Goal: Task Accomplishment & Management: Manage account settings

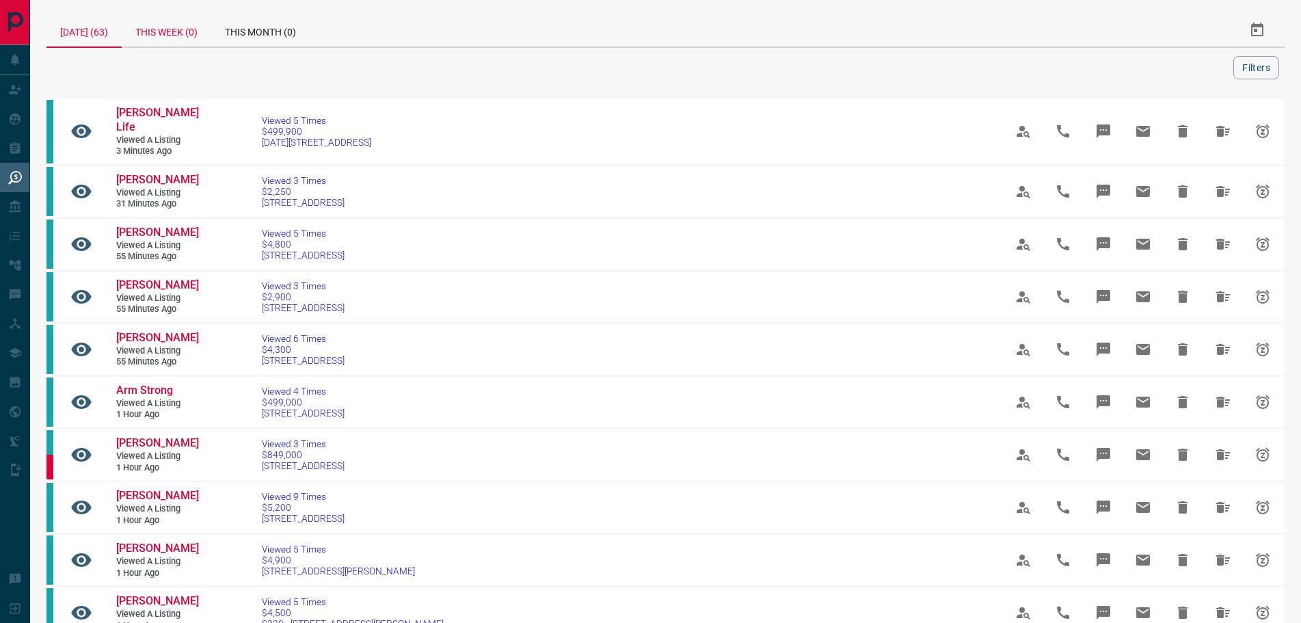
click at [184, 29] on div "This Week (0)" at bounding box center [167, 30] width 90 height 33
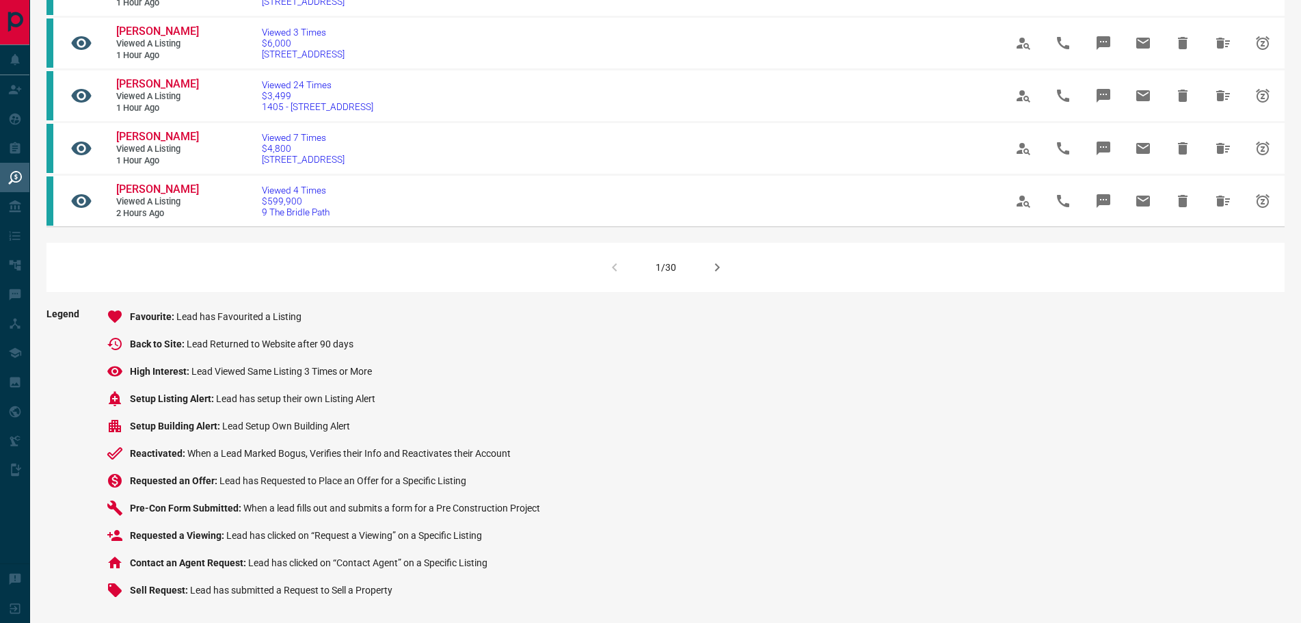
scroll to position [1094, 0]
click at [716, 271] on icon "button" at bounding box center [716, 267] width 5 height 8
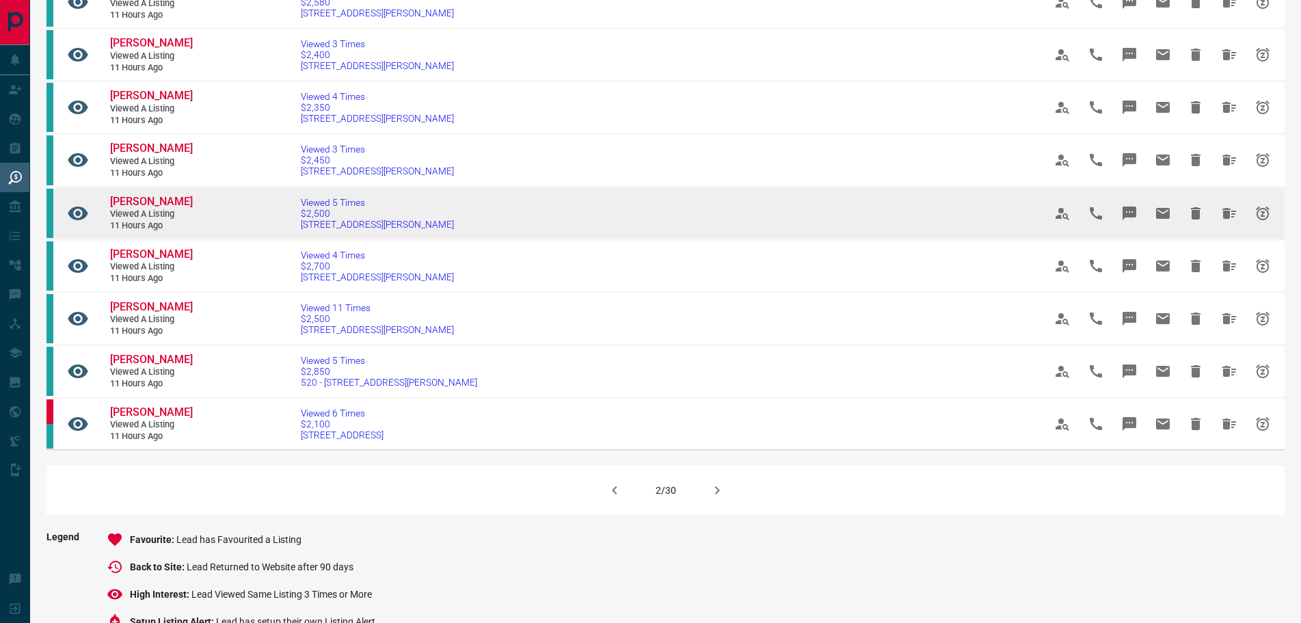
scroll to position [752, 0]
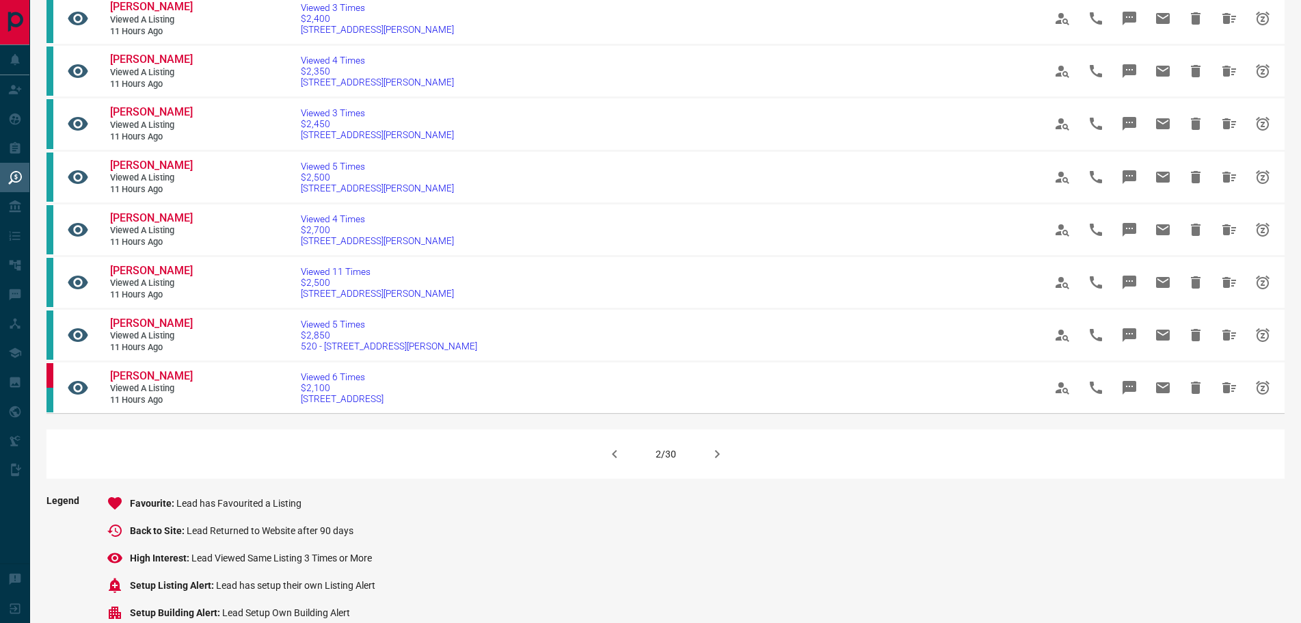
click at [718, 462] on icon "button" at bounding box center [717, 454] width 16 height 16
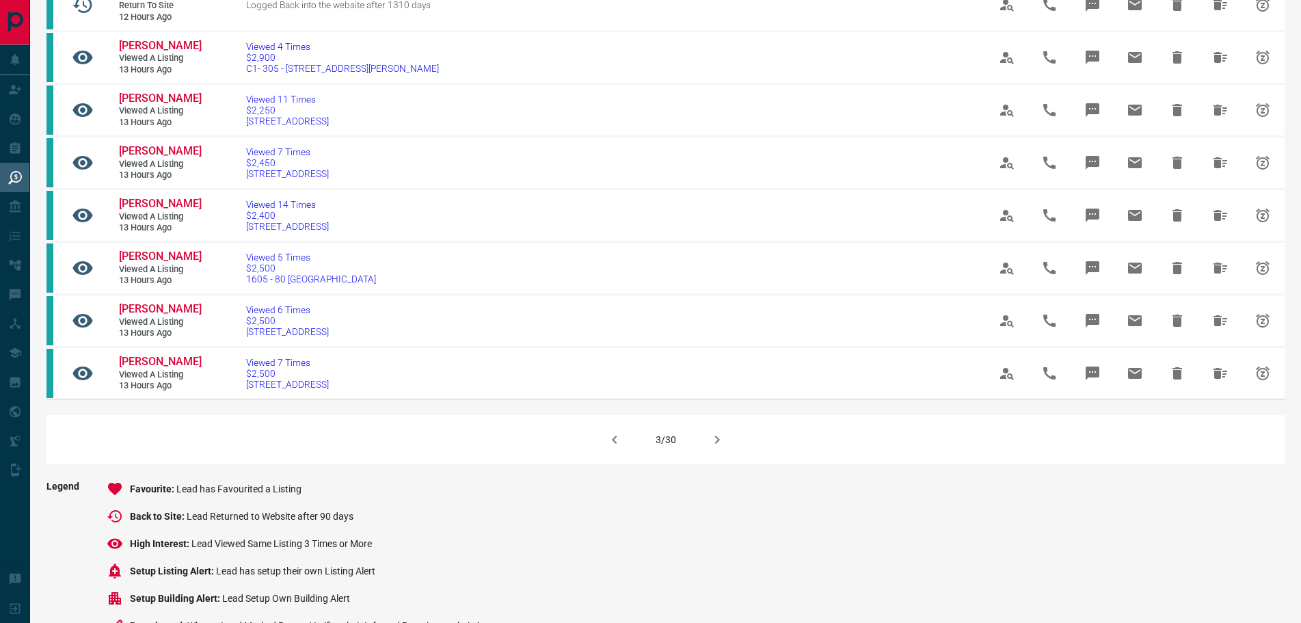
click at [713, 448] on icon "button" at bounding box center [717, 439] width 16 height 16
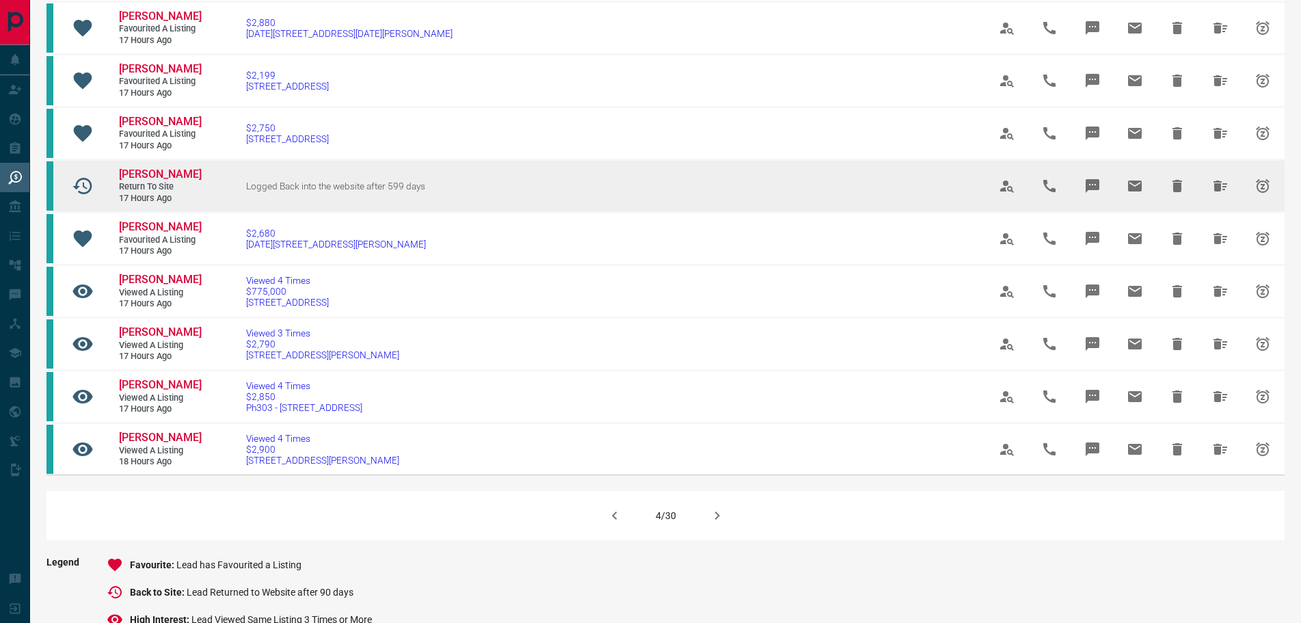
scroll to position [820, 0]
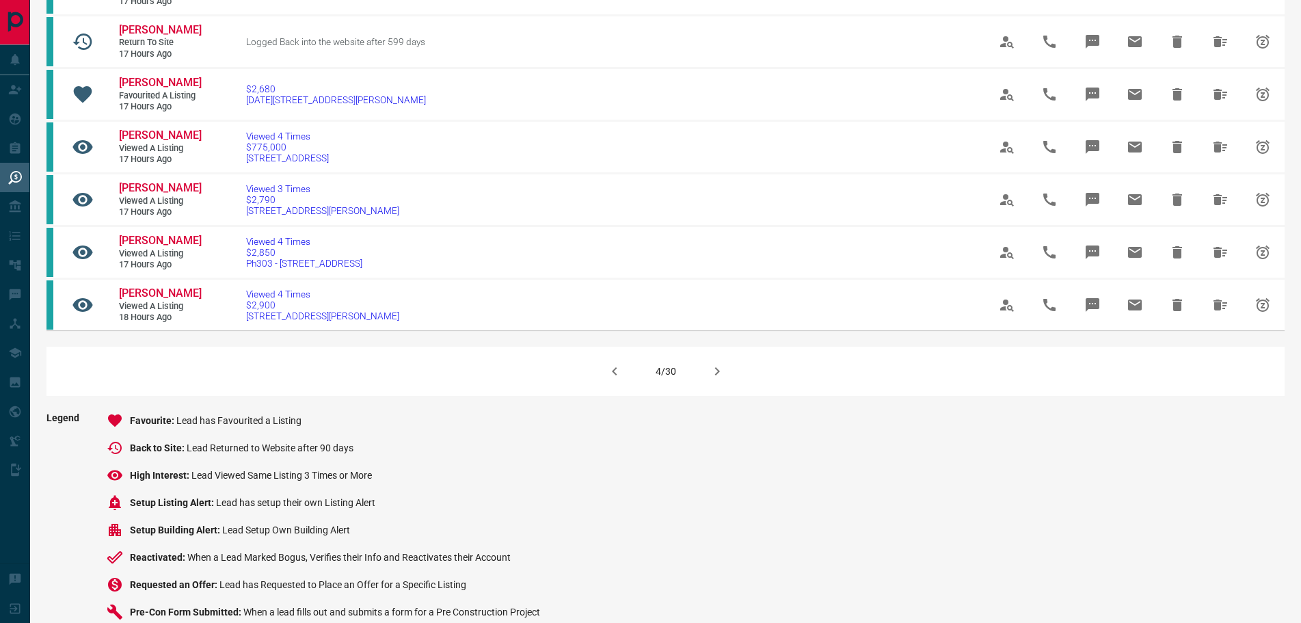
click at [711, 379] on icon "button" at bounding box center [717, 371] width 16 height 16
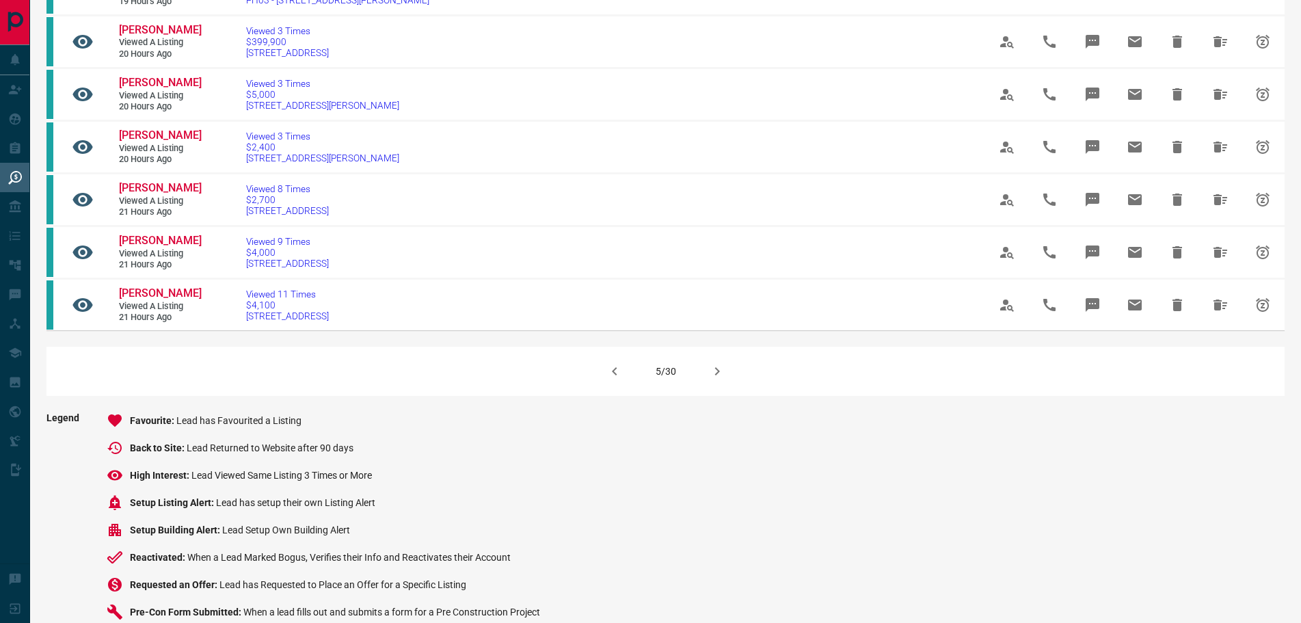
click at [714, 375] on icon "button" at bounding box center [716, 371] width 5 height 8
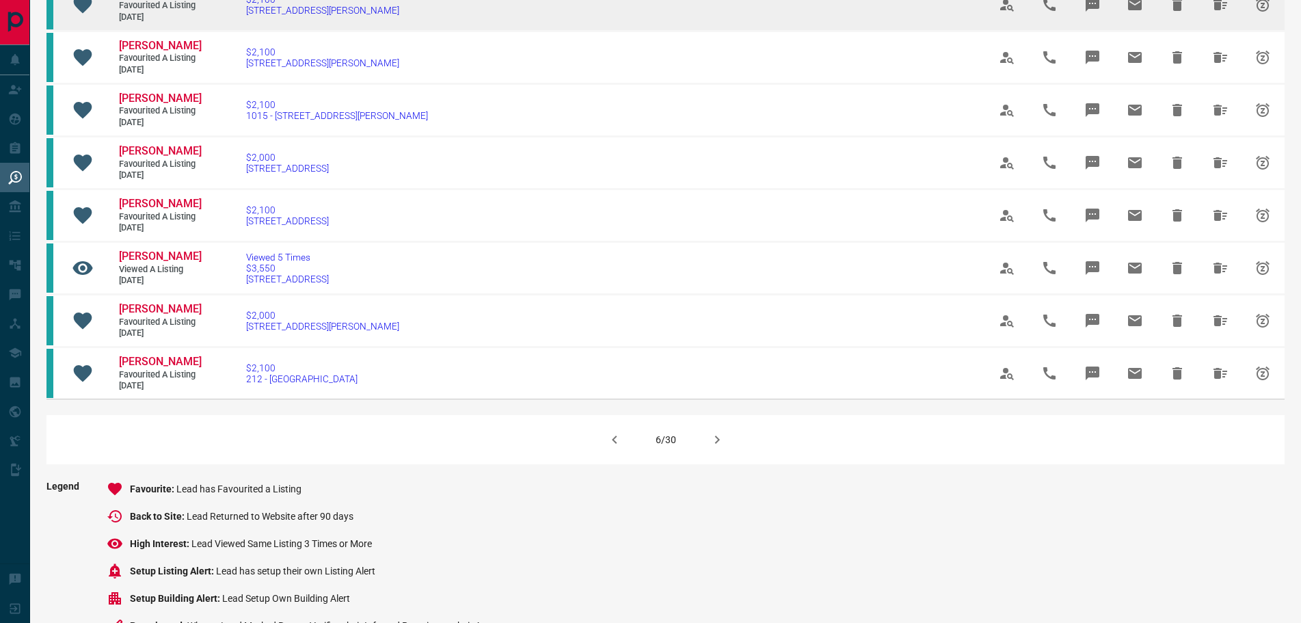
scroll to position [889, 0]
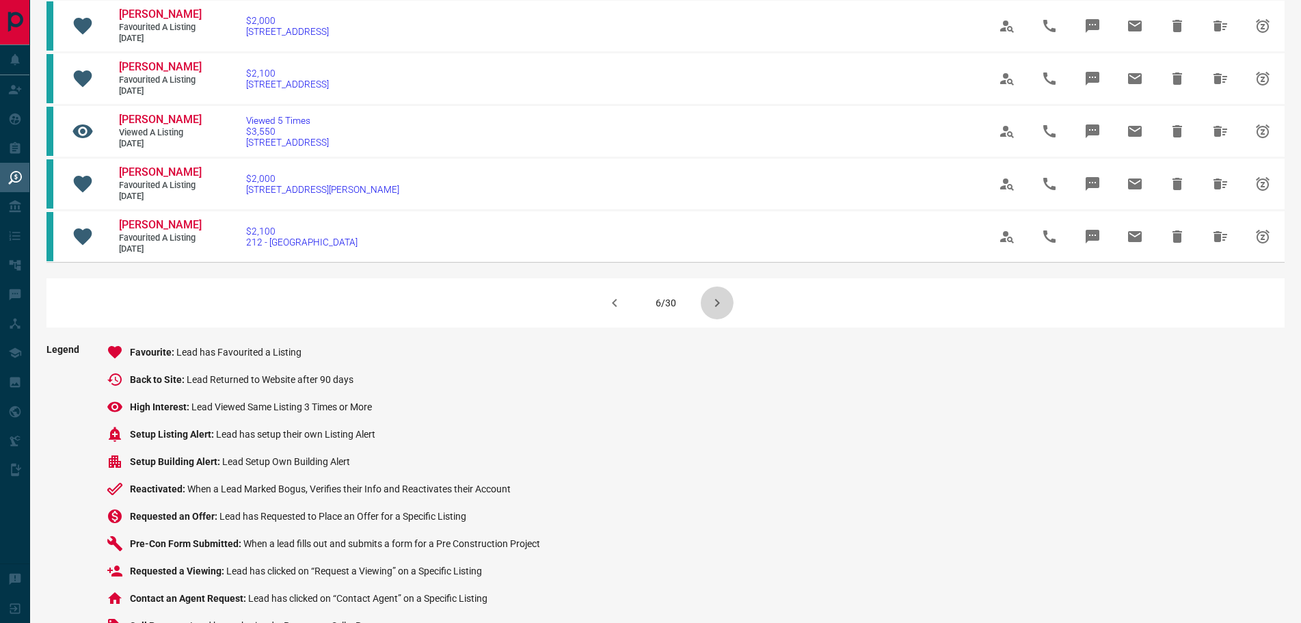
click at [714, 311] on icon "button" at bounding box center [717, 303] width 16 height 16
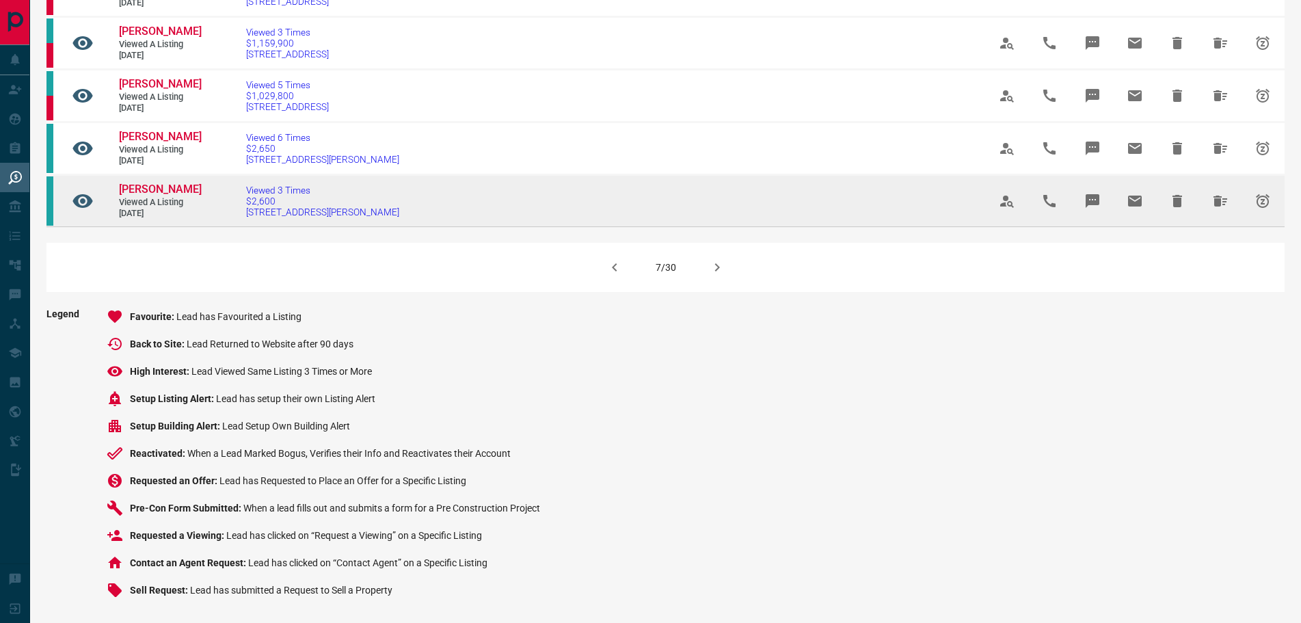
scroll to position [1025, 0]
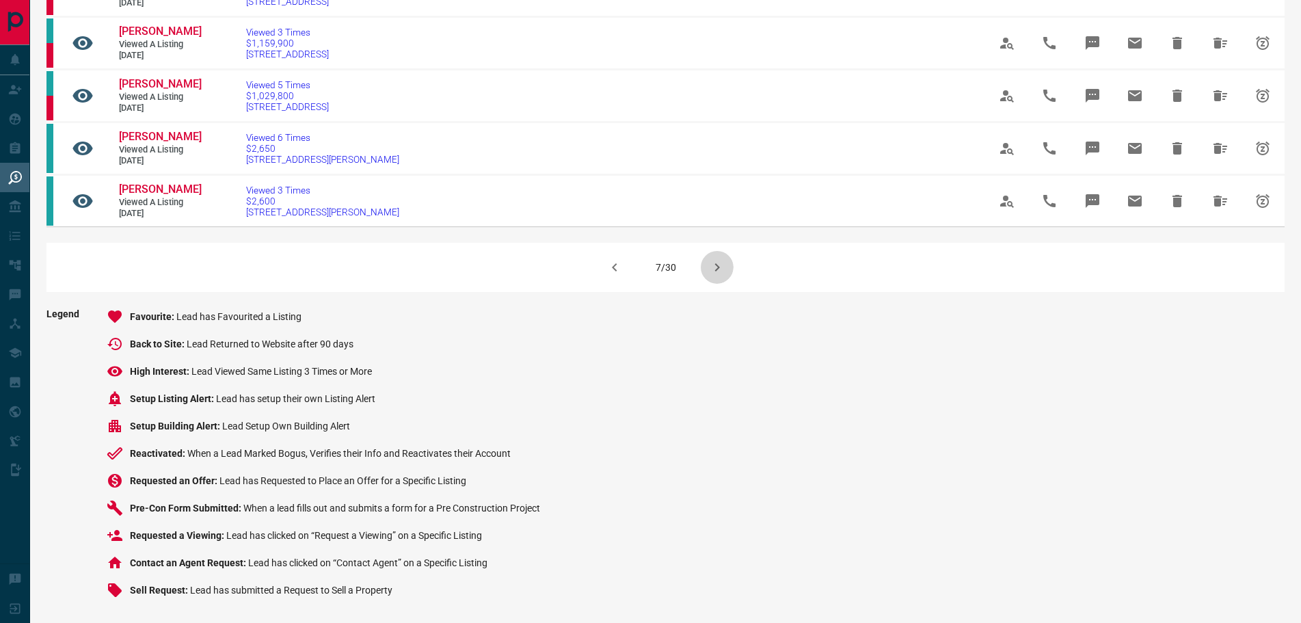
click at [718, 275] on icon "button" at bounding box center [717, 267] width 16 height 16
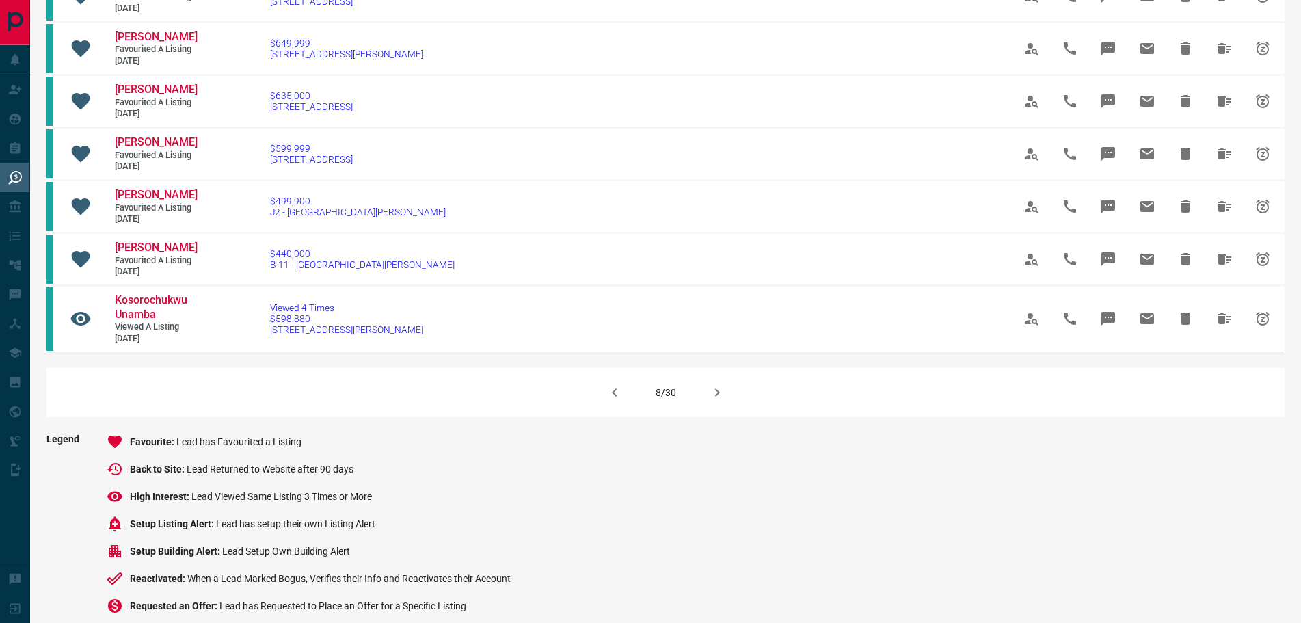
scroll to position [820, 0]
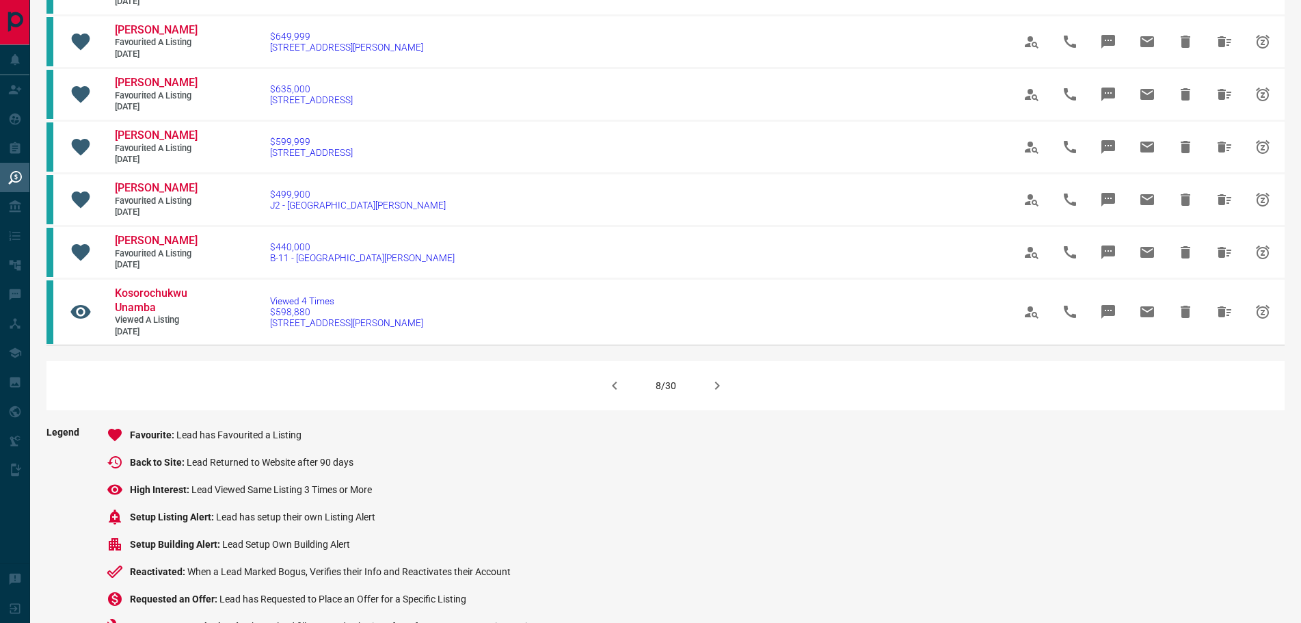
click at [723, 394] on icon "button" at bounding box center [717, 385] width 16 height 16
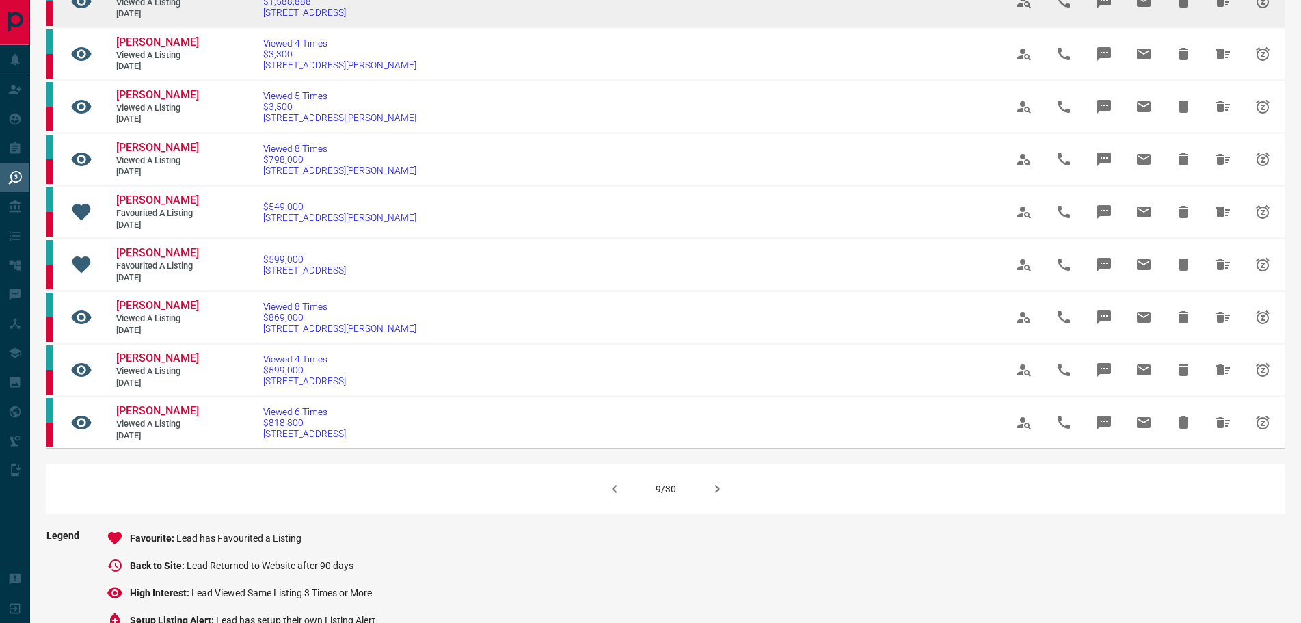
scroll to position [752, 0]
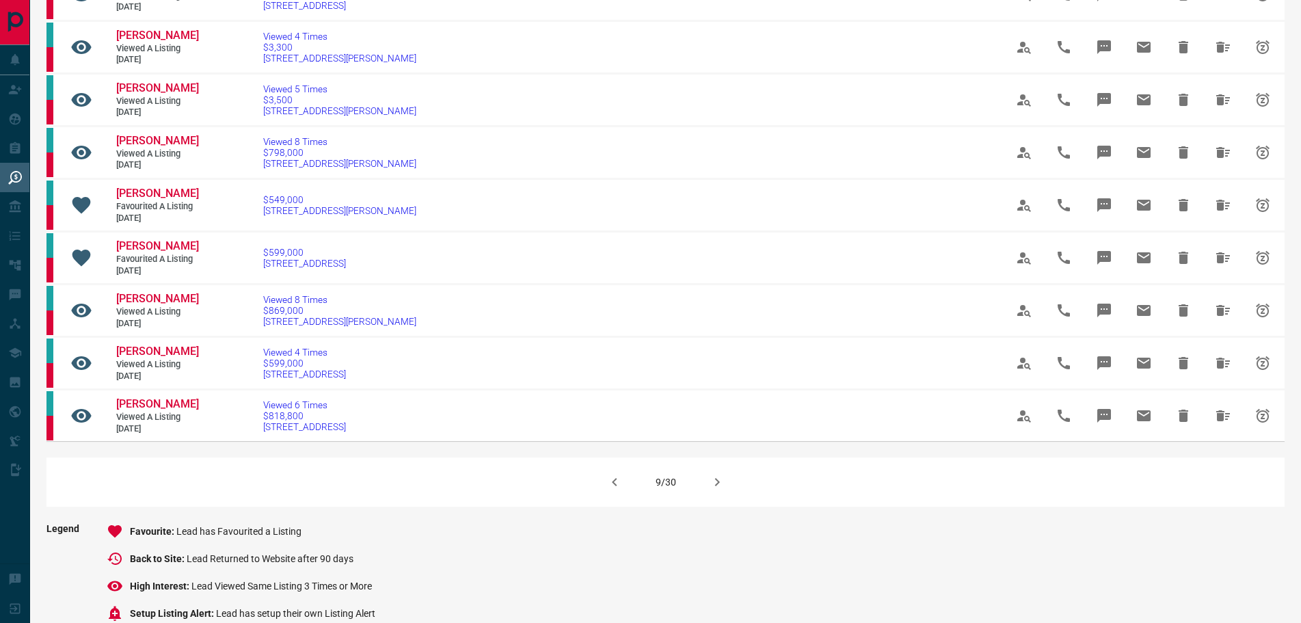
click at [712, 490] on icon "button" at bounding box center [717, 482] width 16 height 16
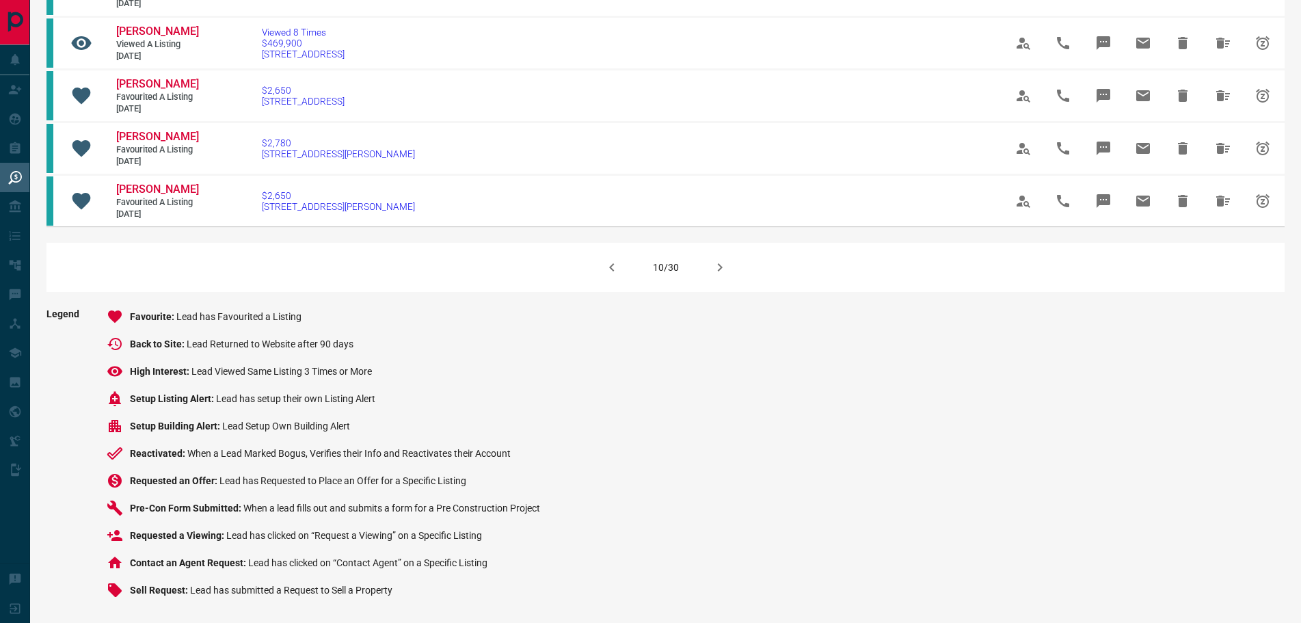
scroll to position [957, 0]
click at [614, 275] on icon "button" at bounding box center [612, 267] width 16 height 16
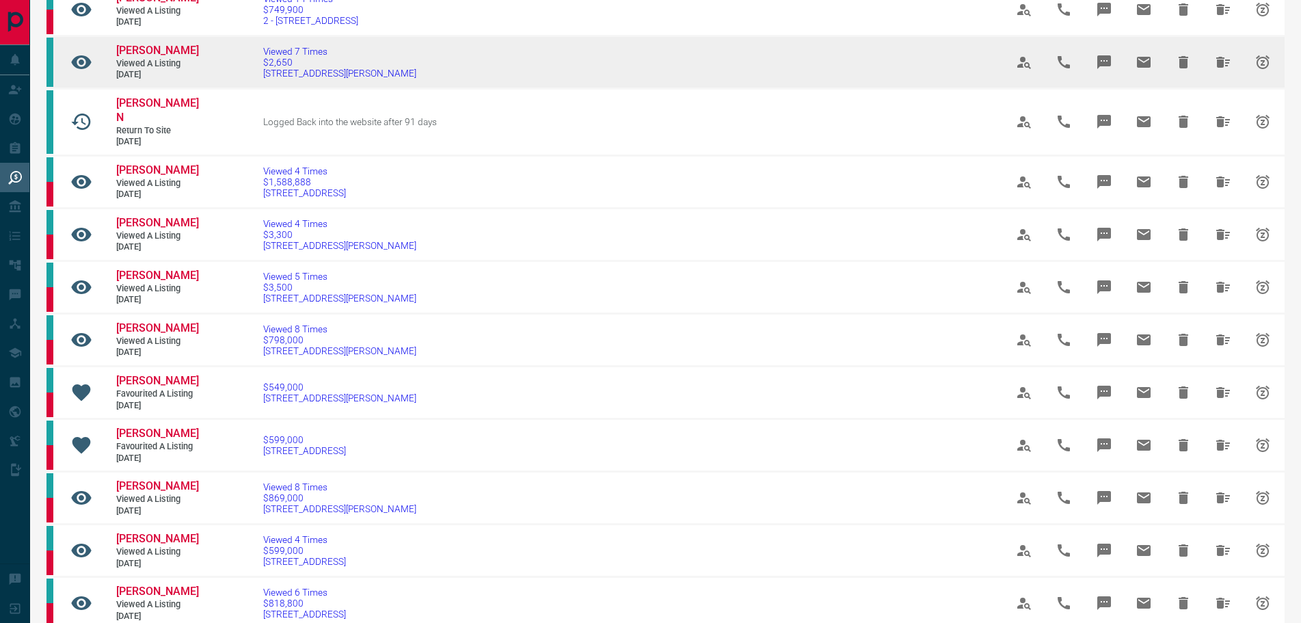
scroll to position [684, 0]
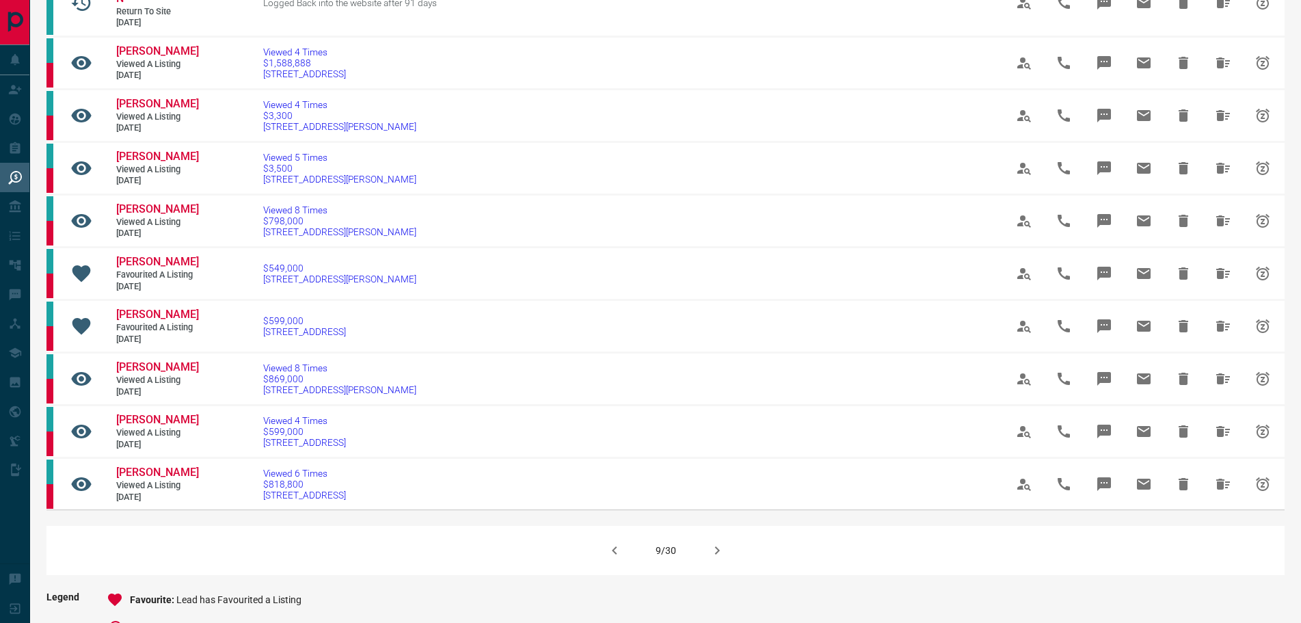
click at [611, 559] on icon "button" at bounding box center [614, 550] width 16 height 16
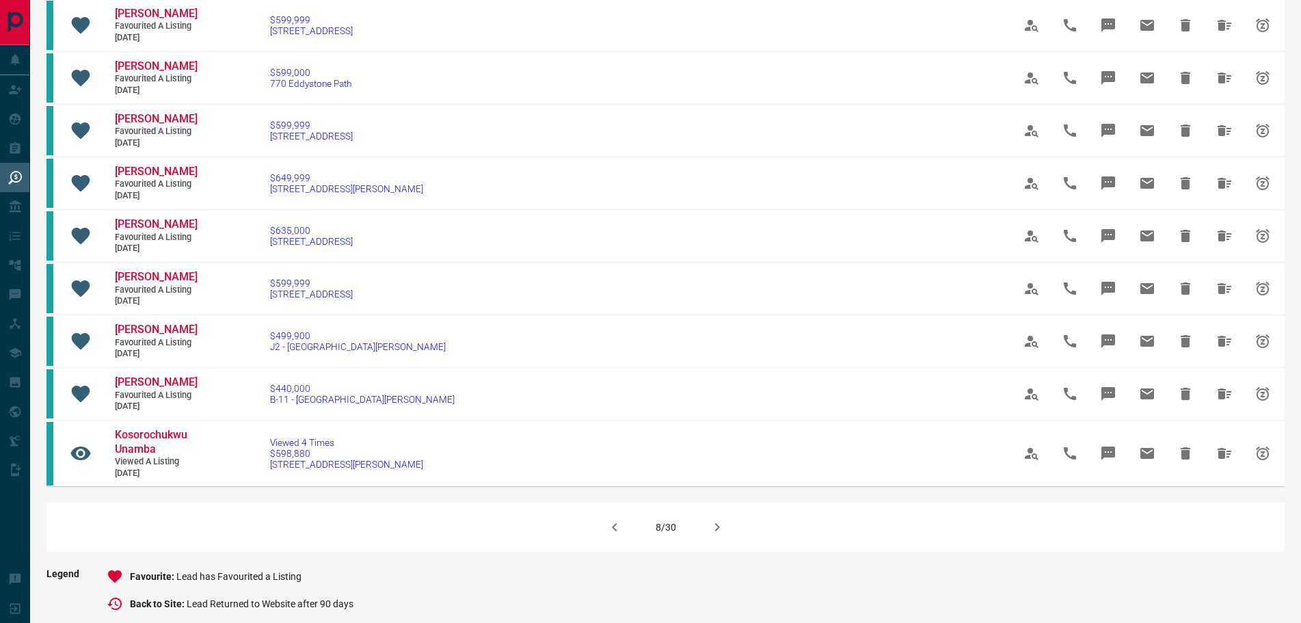
scroll to position [752, 0]
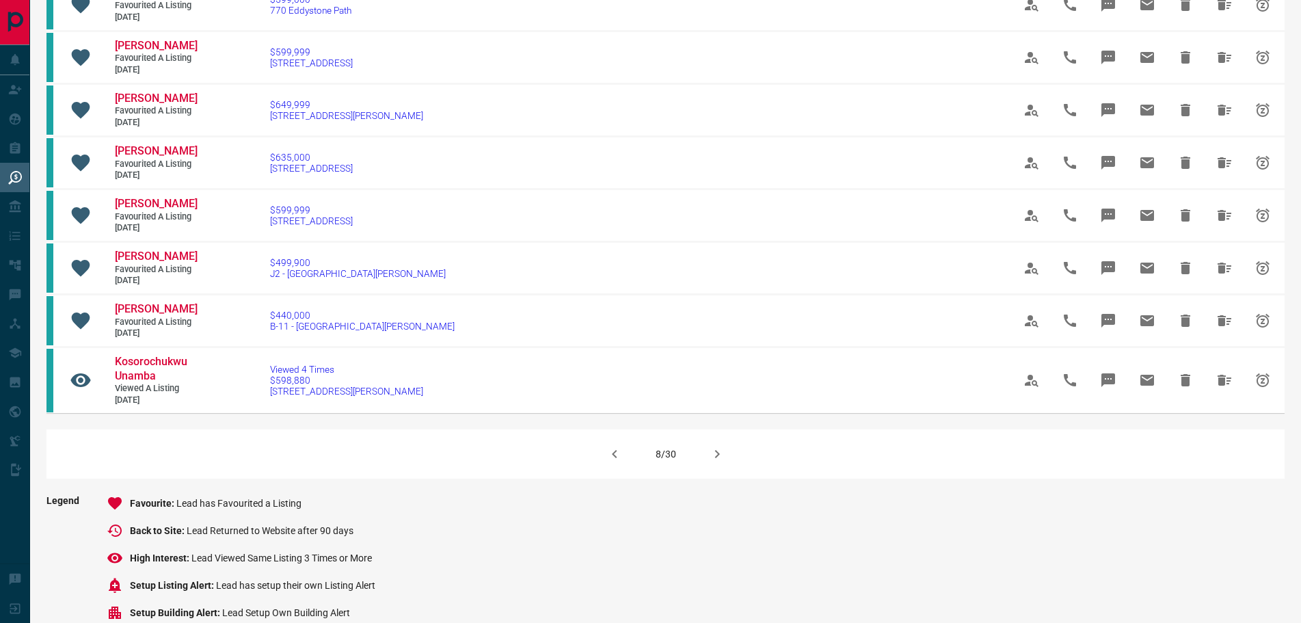
click at [715, 462] on icon "button" at bounding box center [717, 454] width 16 height 16
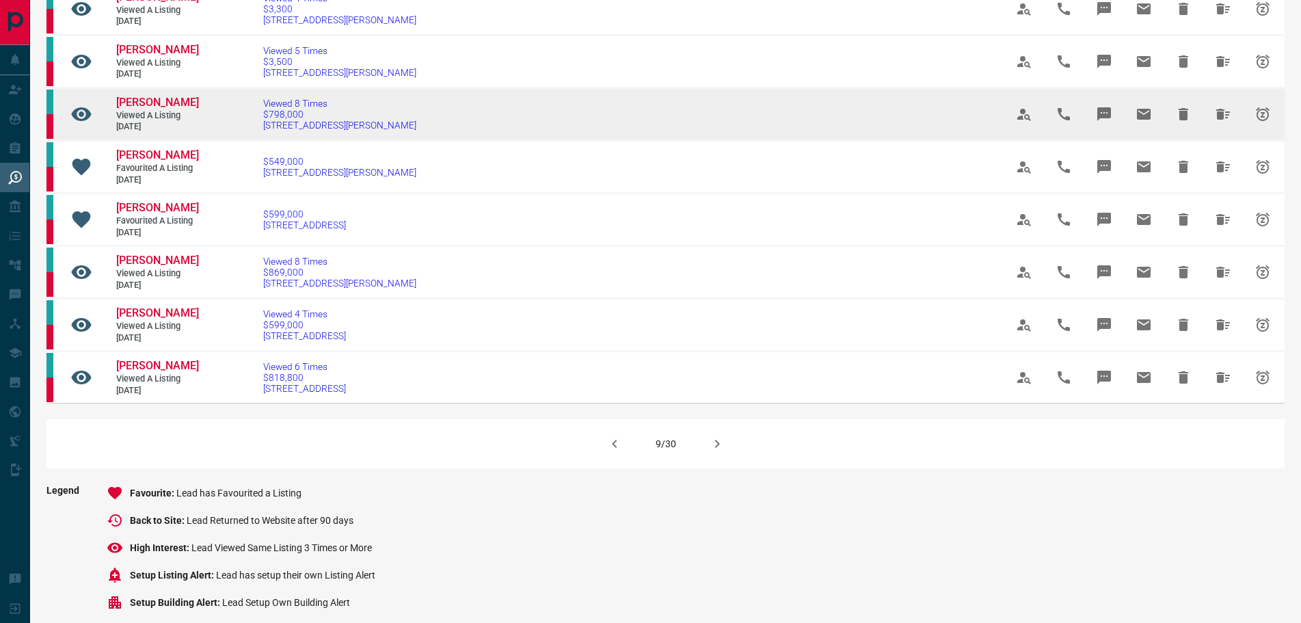
scroll to position [820, 0]
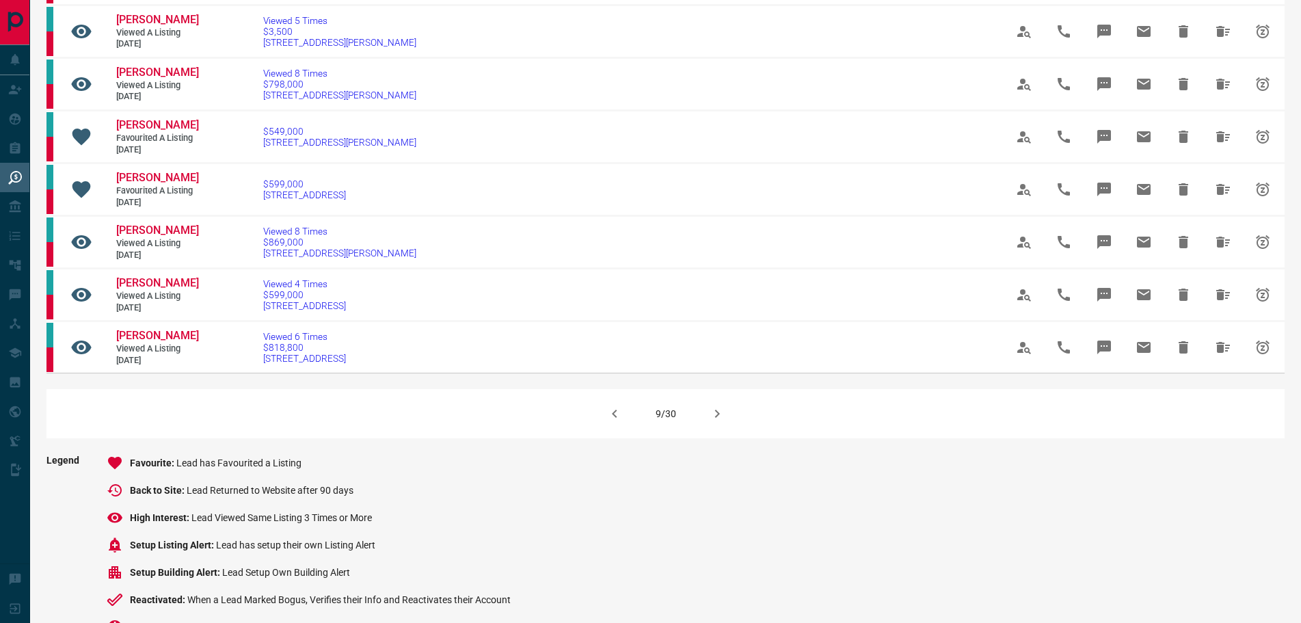
click at [710, 422] on icon "button" at bounding box center [717, 413] width 16 height 16
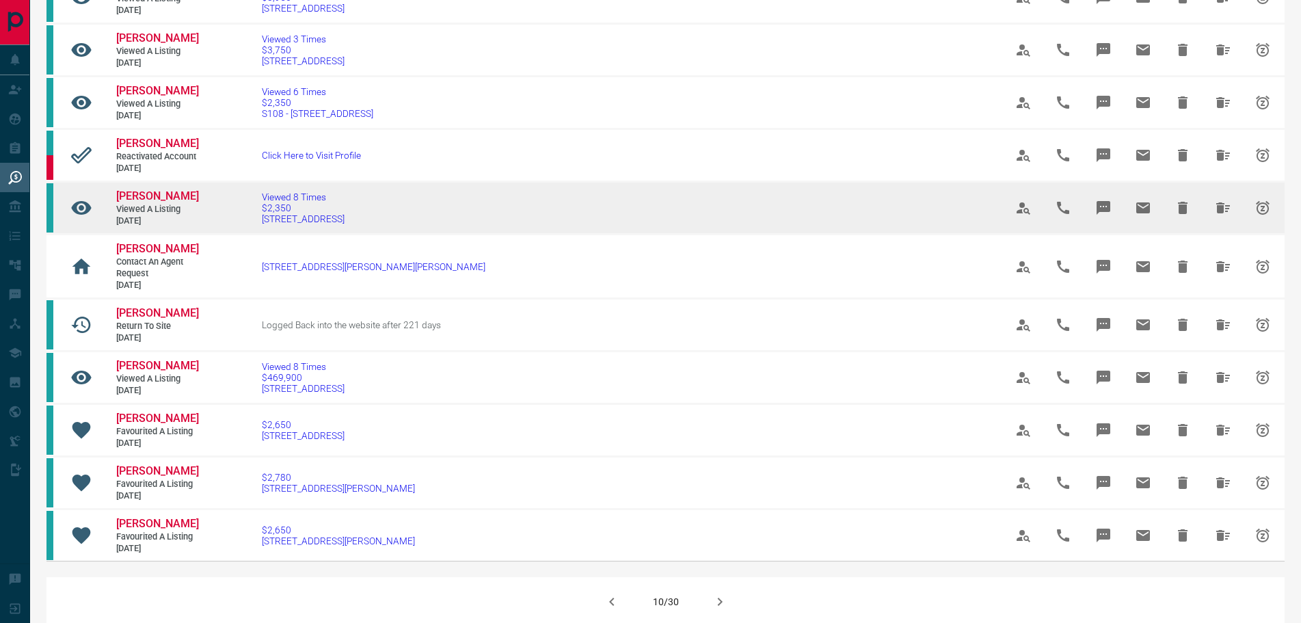
scroll to position [684, 0]
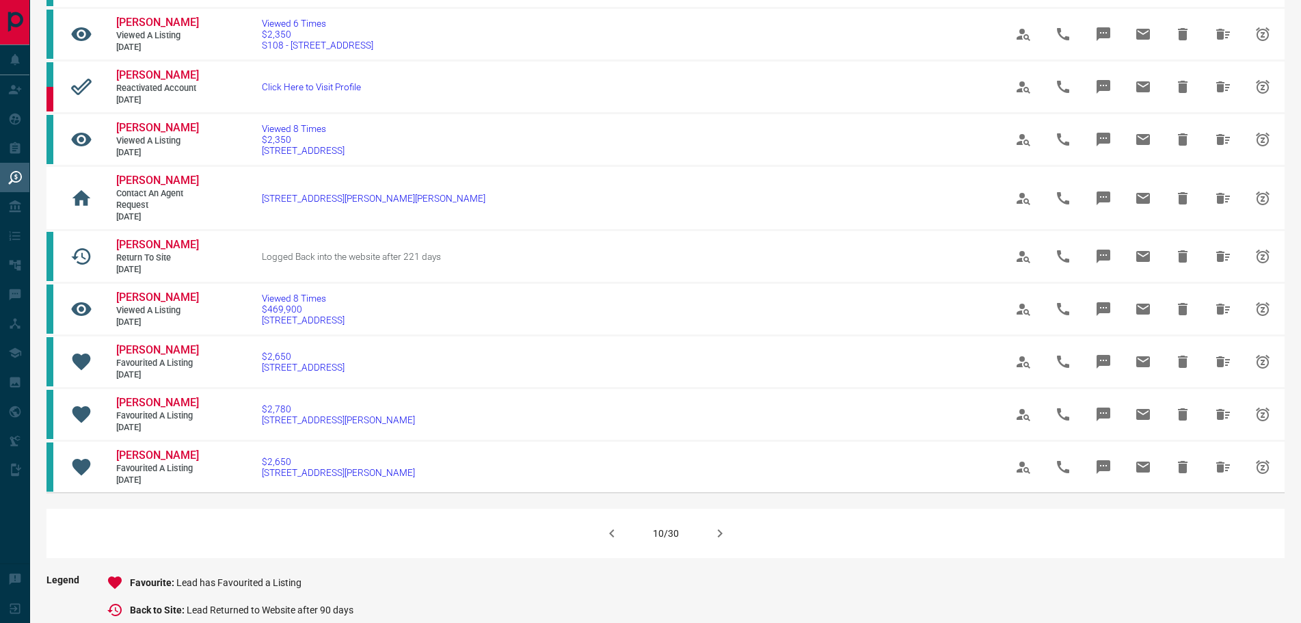
click at [717, 541] on icon "button" at bounding box center [720, 533] width 16 height 16
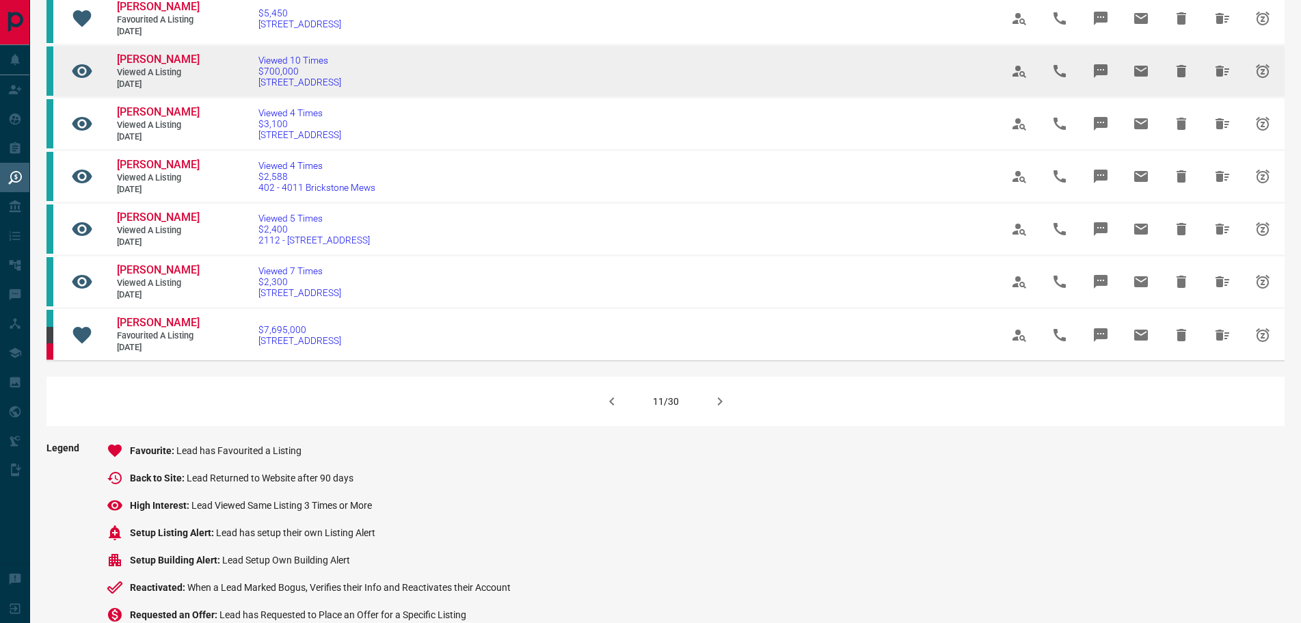
scroll to position [820, 0]
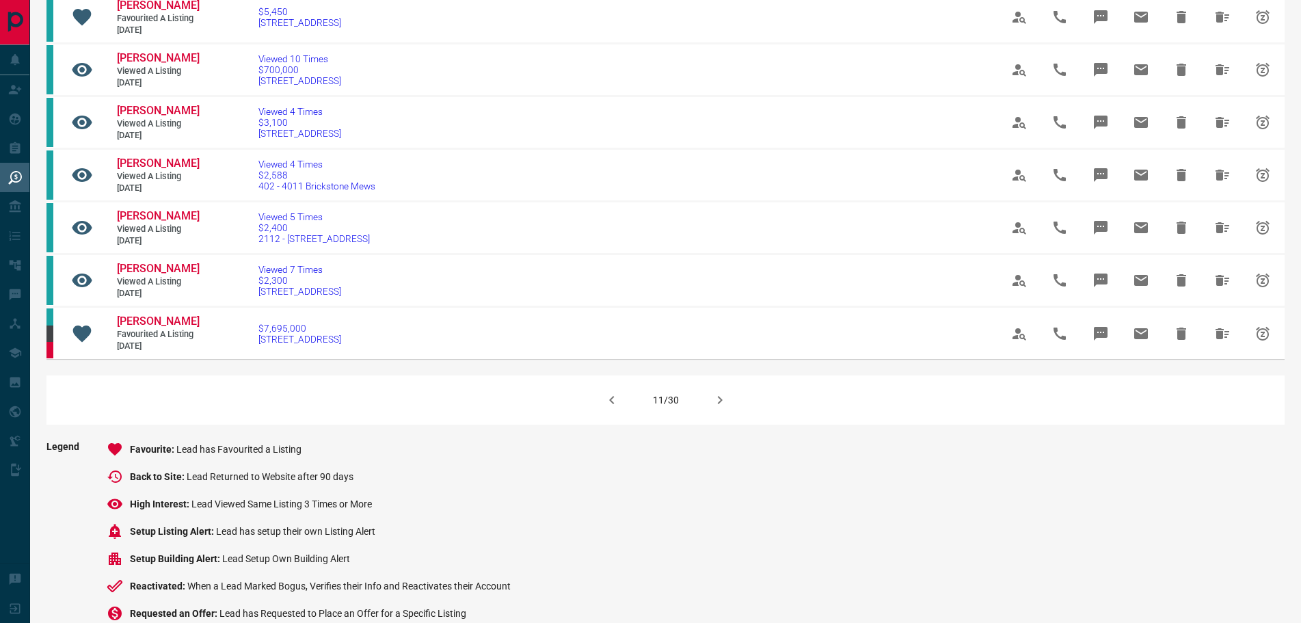
click at [714, 408] on icon "button" at bounding box center [720, 400] width 16 height 16
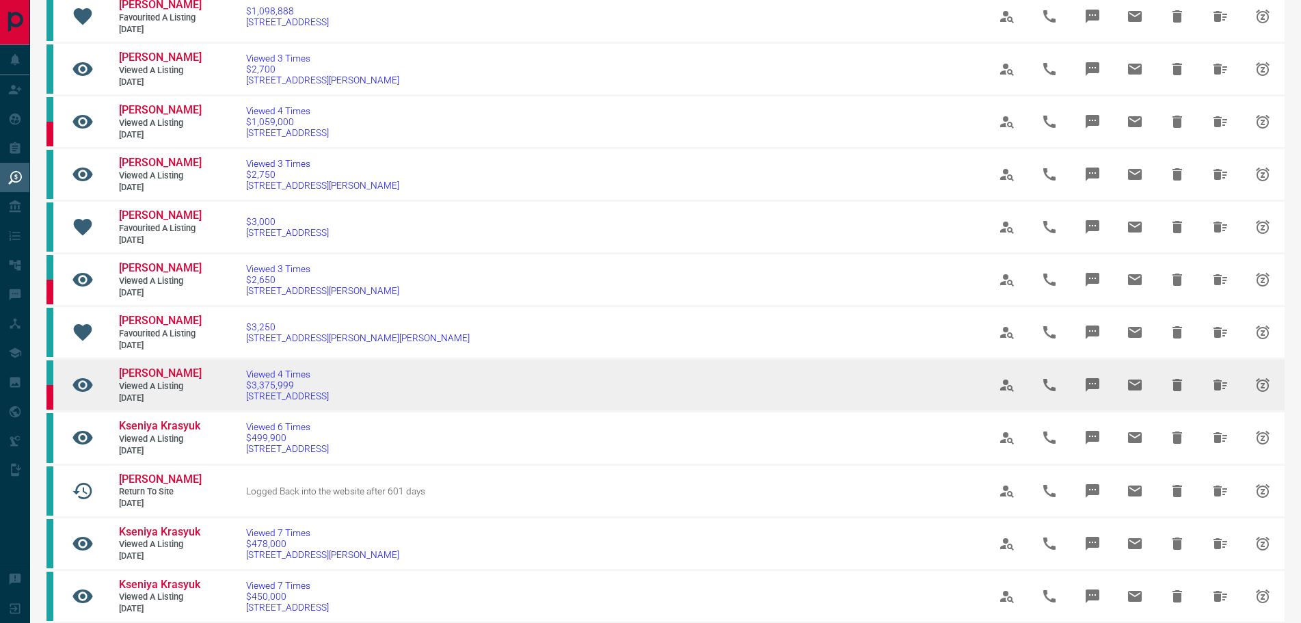
scroll to position [342, 0]
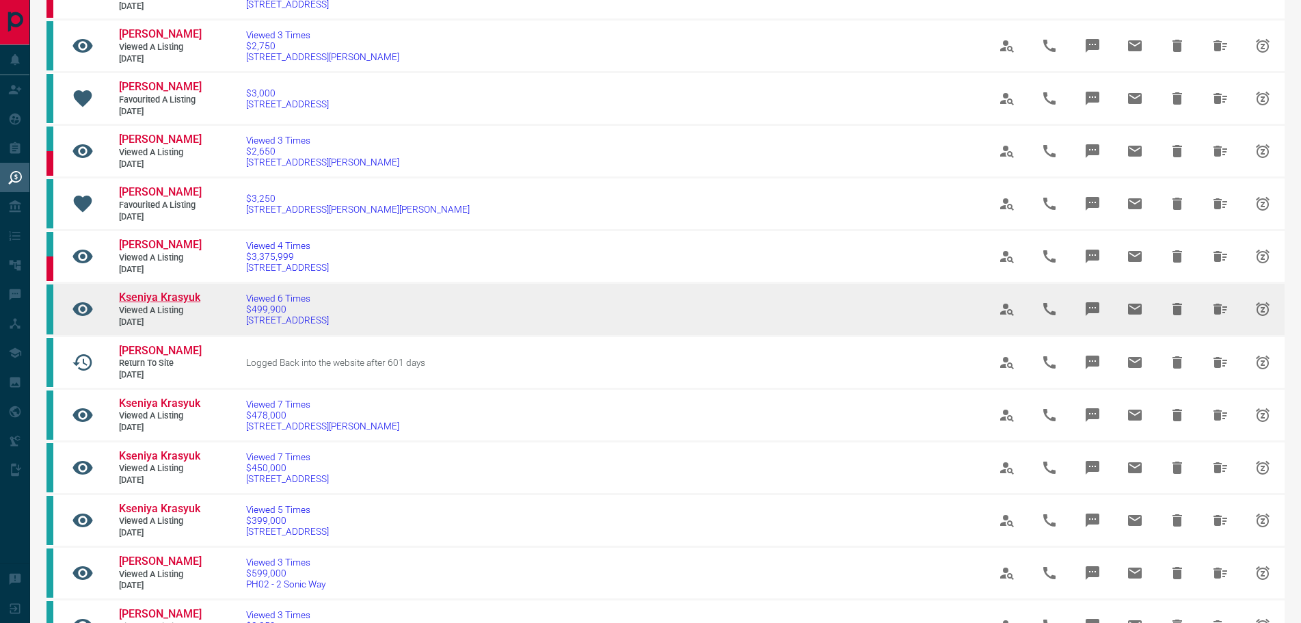
click at [146, 304] on span "Kseniya Krasyuk" at bounding box center [159, 297] width 81 height 13
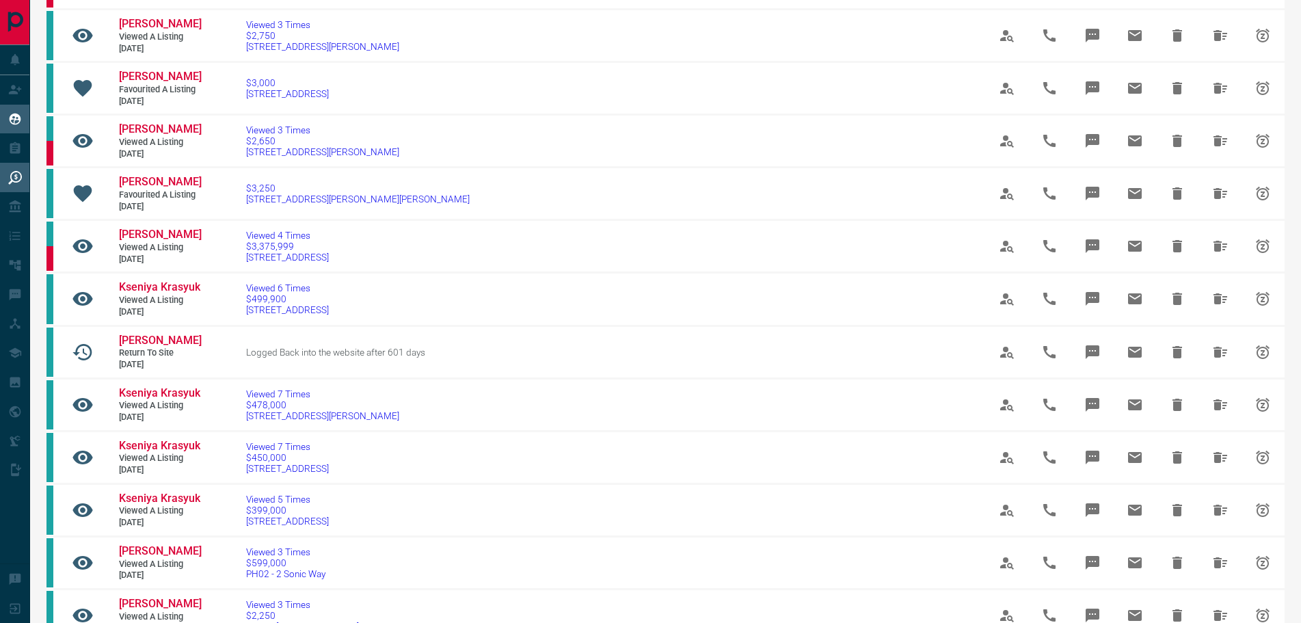
scroll to position [273, 0]
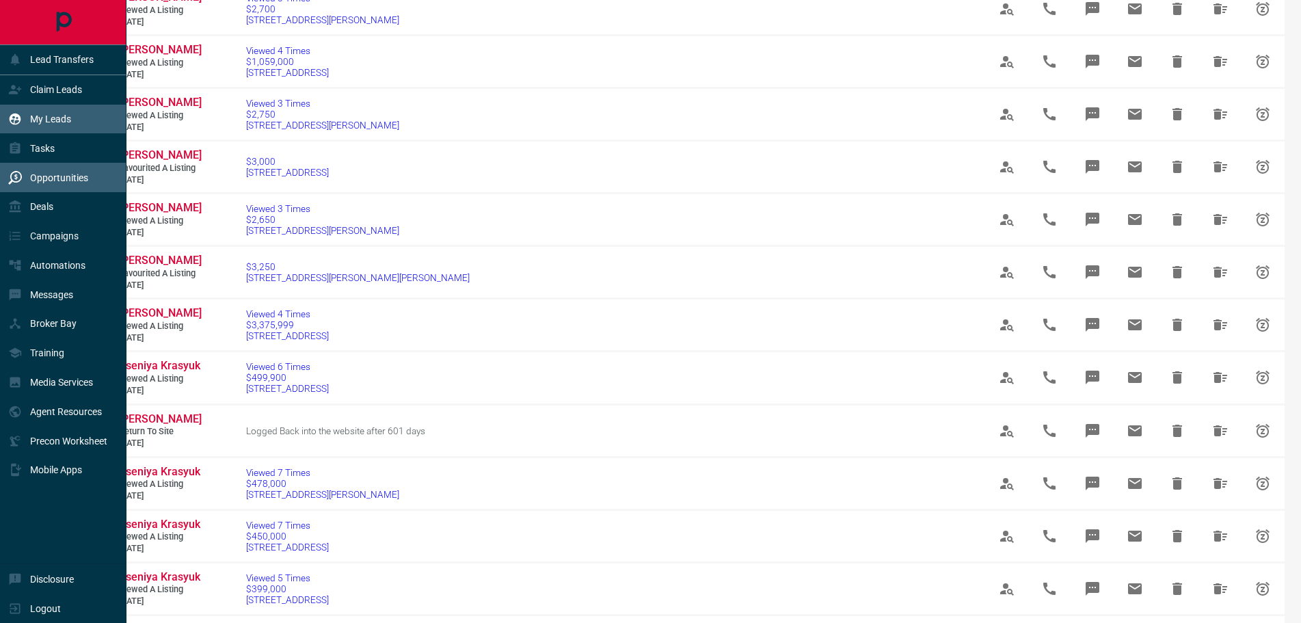
click at [50, 114] on p "My Leads" at bounding box center [50, 118] width 41 height 11
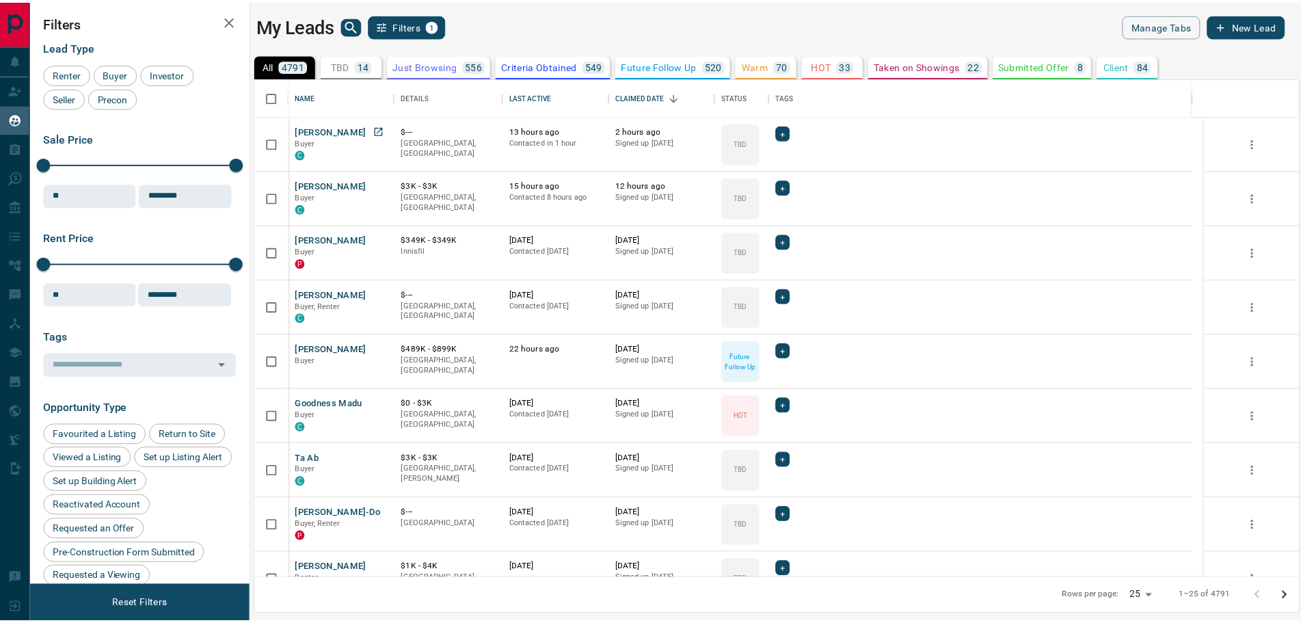
scroll to position [489, 1043]
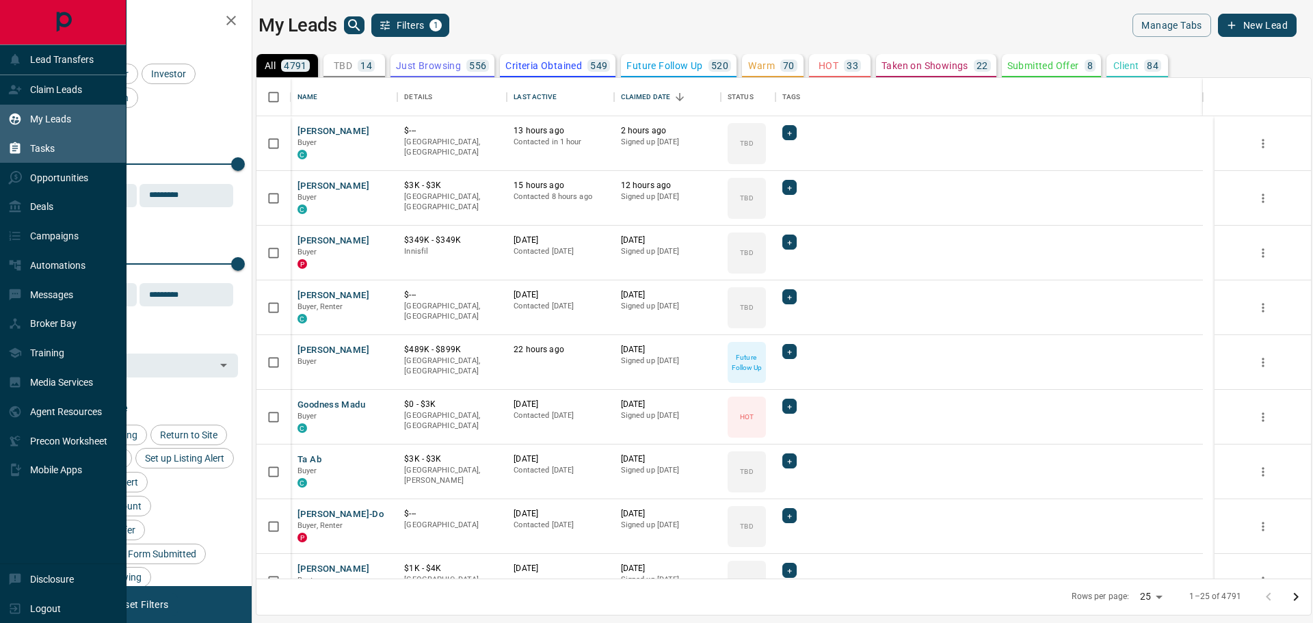
click at [51, 152] on p "Tasks" at bounding box center [42, 148] width 25 height 11
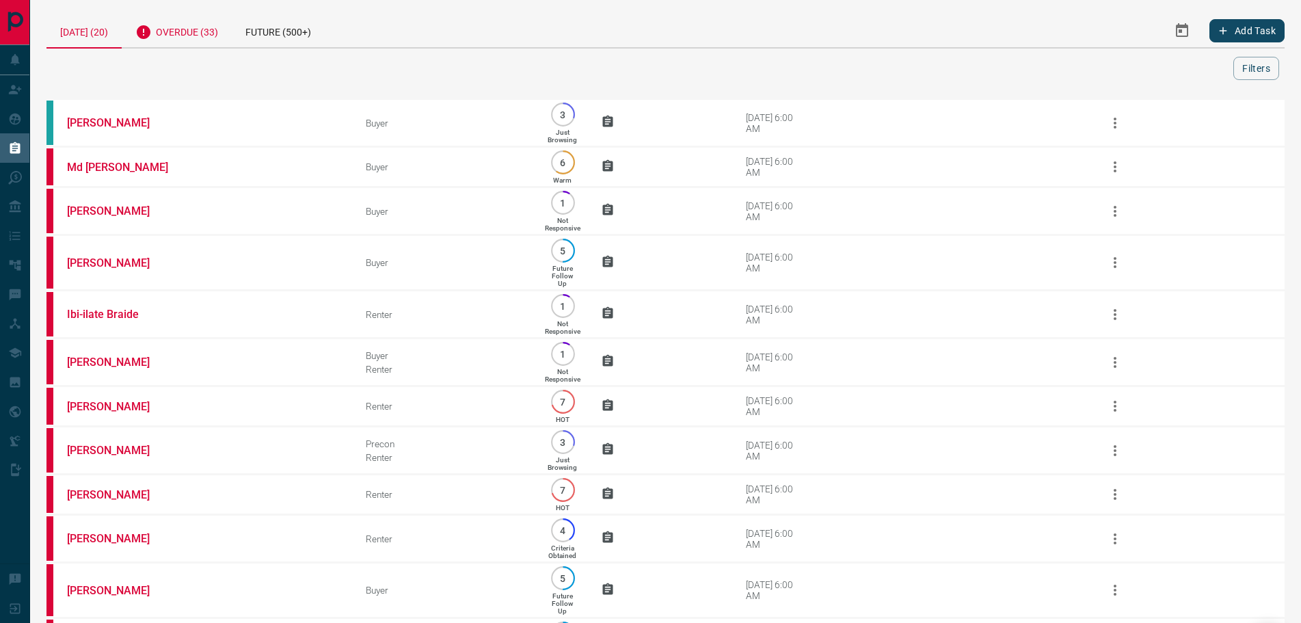
click at [205, 32] on div "Overdue (33)" at bounding box center [177, 30] width 110 height 33
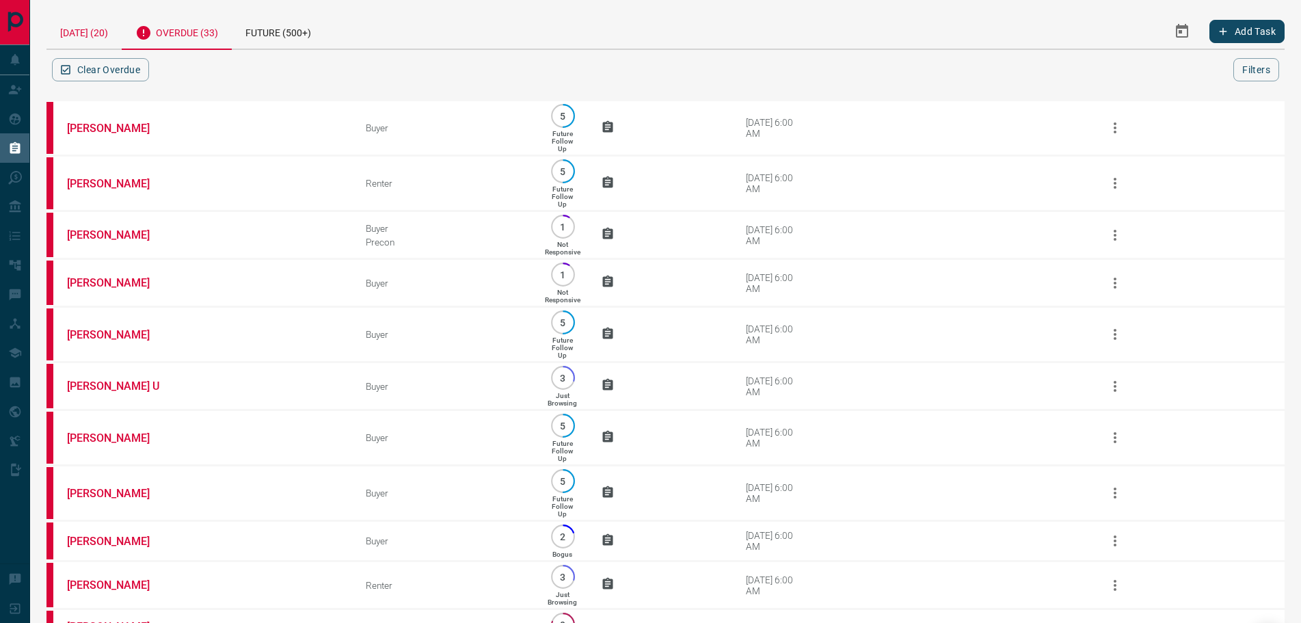
click at [92, 38] on div "[DATE] (20)" at bounding box center [83, 31] width 75 height 35
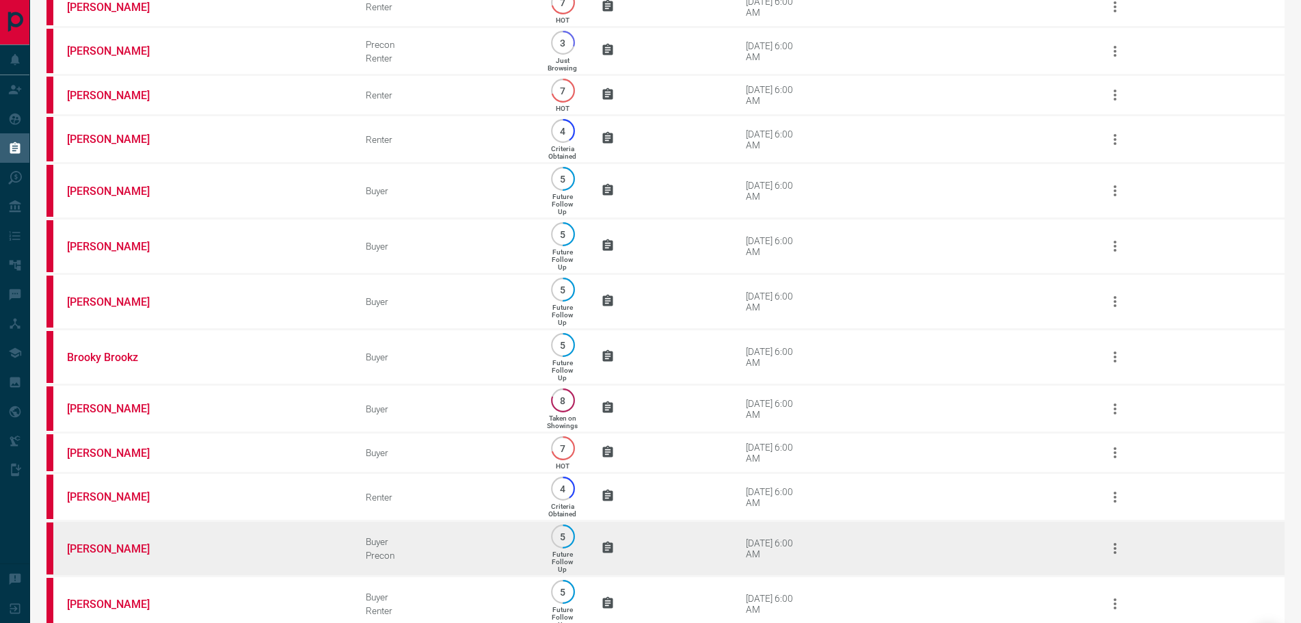
scroll to position [517, 0]
